Goal: Information Seeking & Learning: Learn about a topic

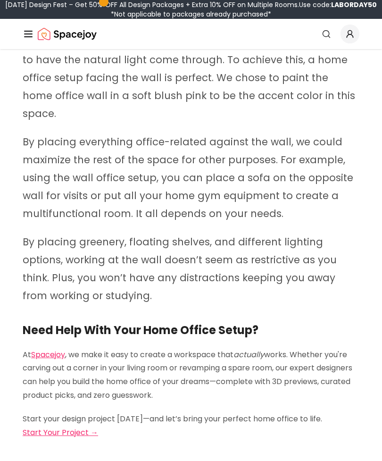
scroll to position [3877, 0]
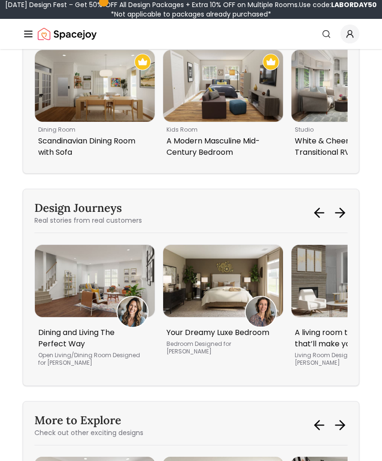
scroll to position [1548, 0]
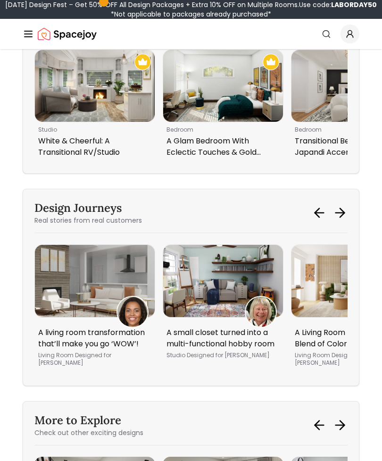
click at [71, 109] on img "1 / 6" at bounding box center [95, 86] width 120 height 72
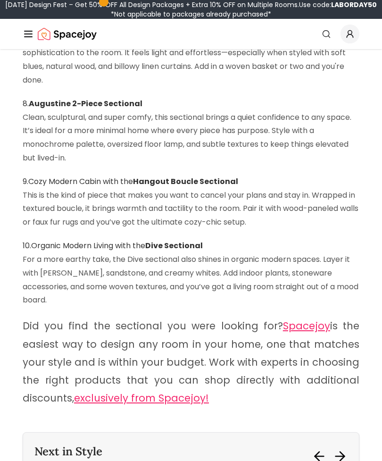
scroll to position [882, 0]
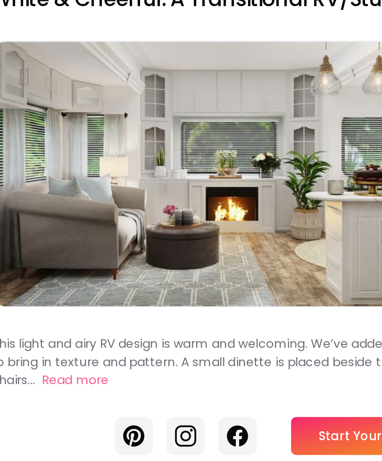
click at [43, 255] on p "This light and airy RV design is warm and welcoming. We’ve added a couple of ru…" at bounding box center [191, 269] width 322 height 29
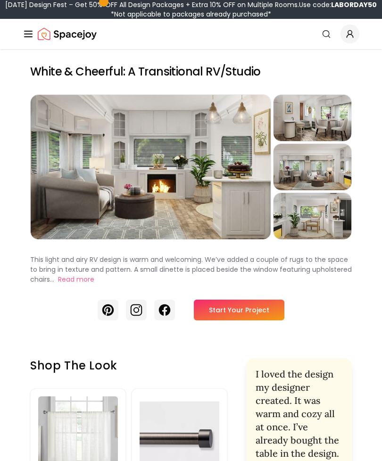
click at [312, 137] on div "Preview" at bounding box center [313, 118] width 78 height 46
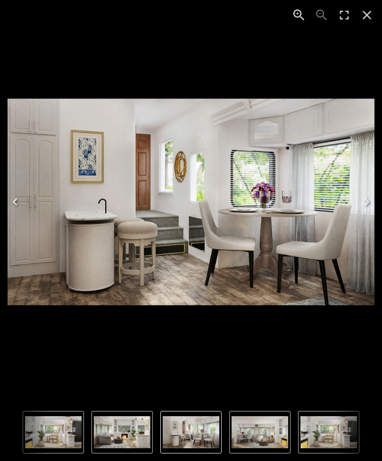
click at [372, 203] on icon "Next" at bounding box center [367, 201] width 15 height 15
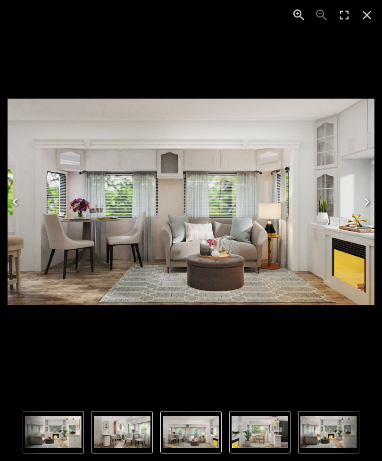
click at [365, 209] on icon "Next" at bounding box center [367, 201] width 15 height 15
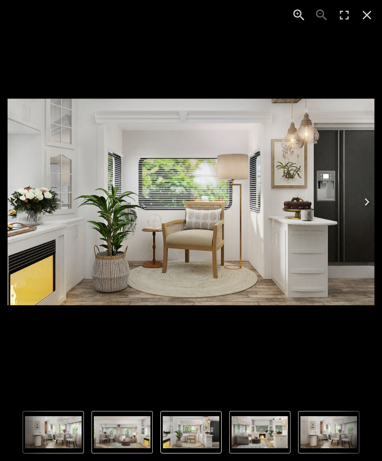
click at [372, 207] on icon "Next" at bounding box center [367, 201] width 15 height 15
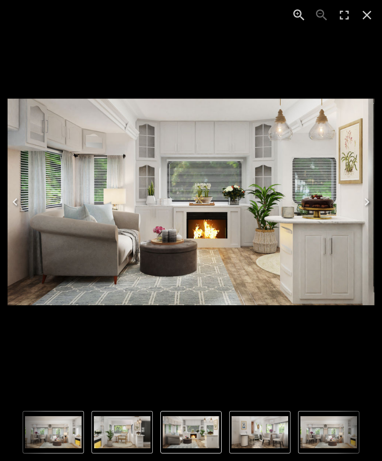
click at [368, 204] on icon "Next" at bounding box center [367, 201] width 15 height 15
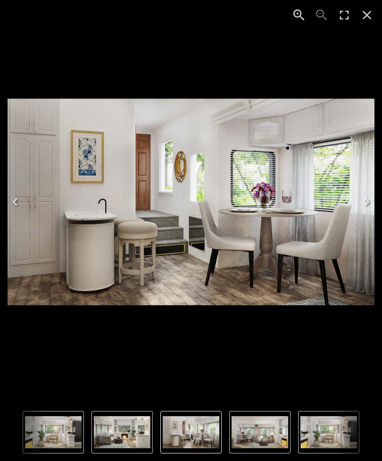
click at [363, 13] on icon "Close" at bounding box center [367, 15] width 15 height 15
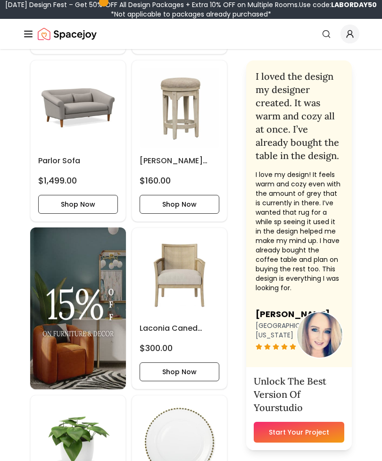
scroll to position [802, 0]
